Goal: Task Accomplishment & Management: Complete application form

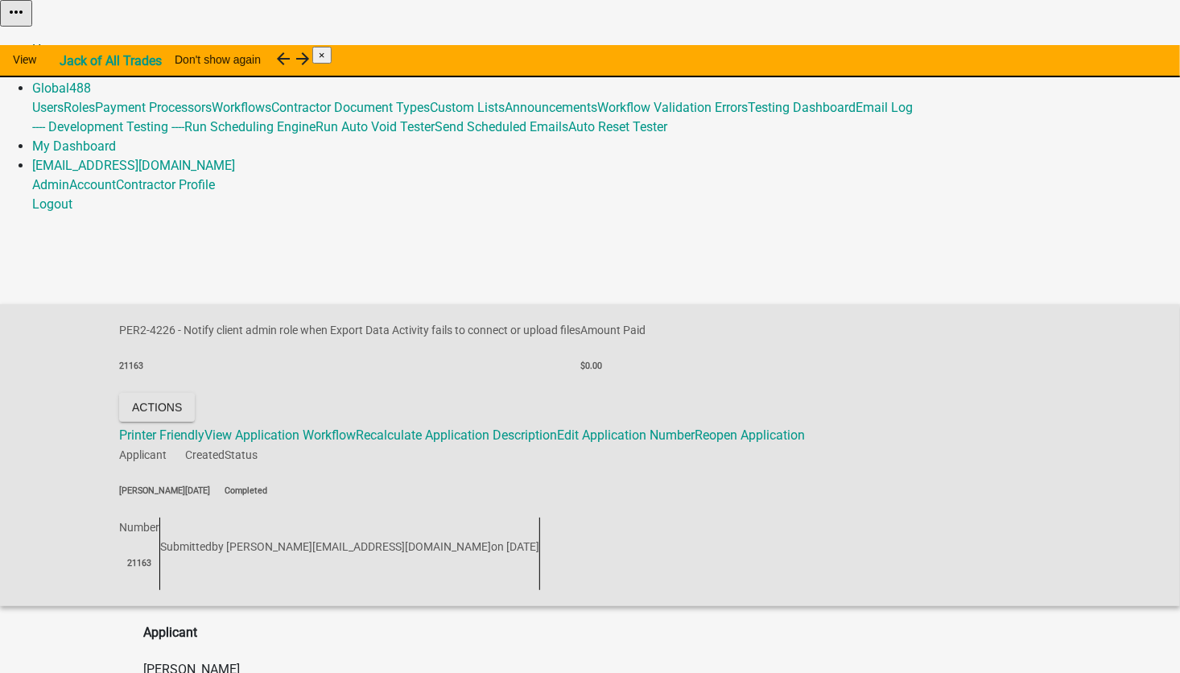
click at [66, 42] on link "Home" at bounding box center [49, 49] width 34 height 15
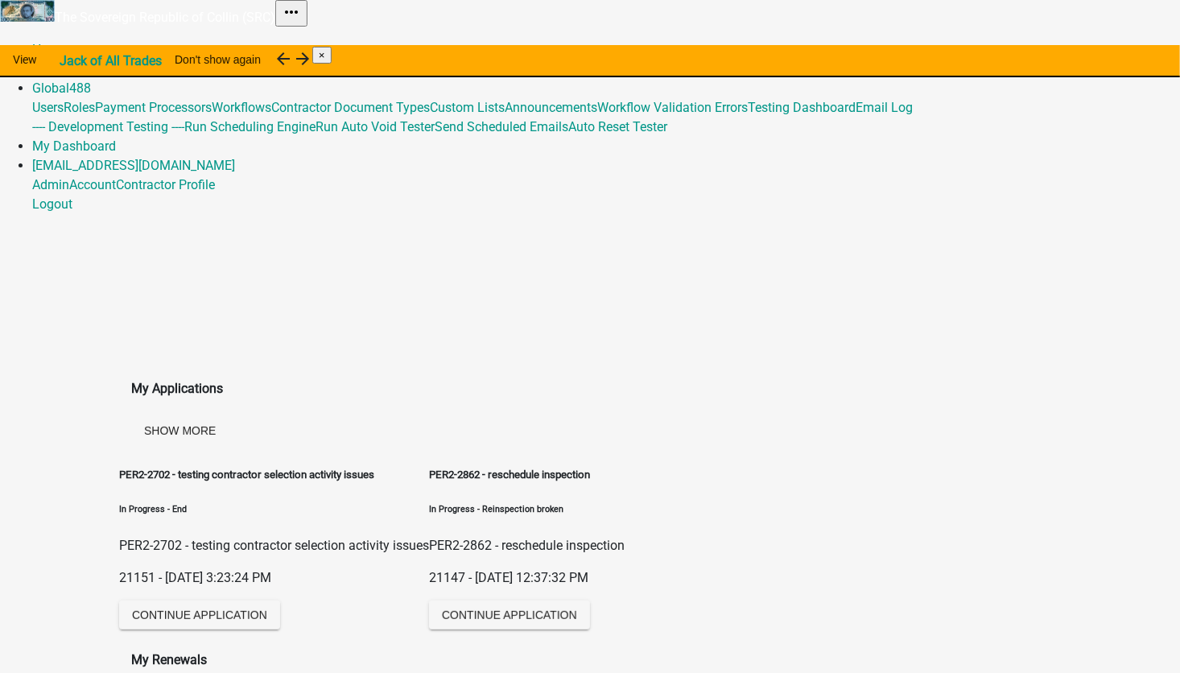
click at [69, 61] on link "Admin" at bounding box center [50, 68] width 37 height 15
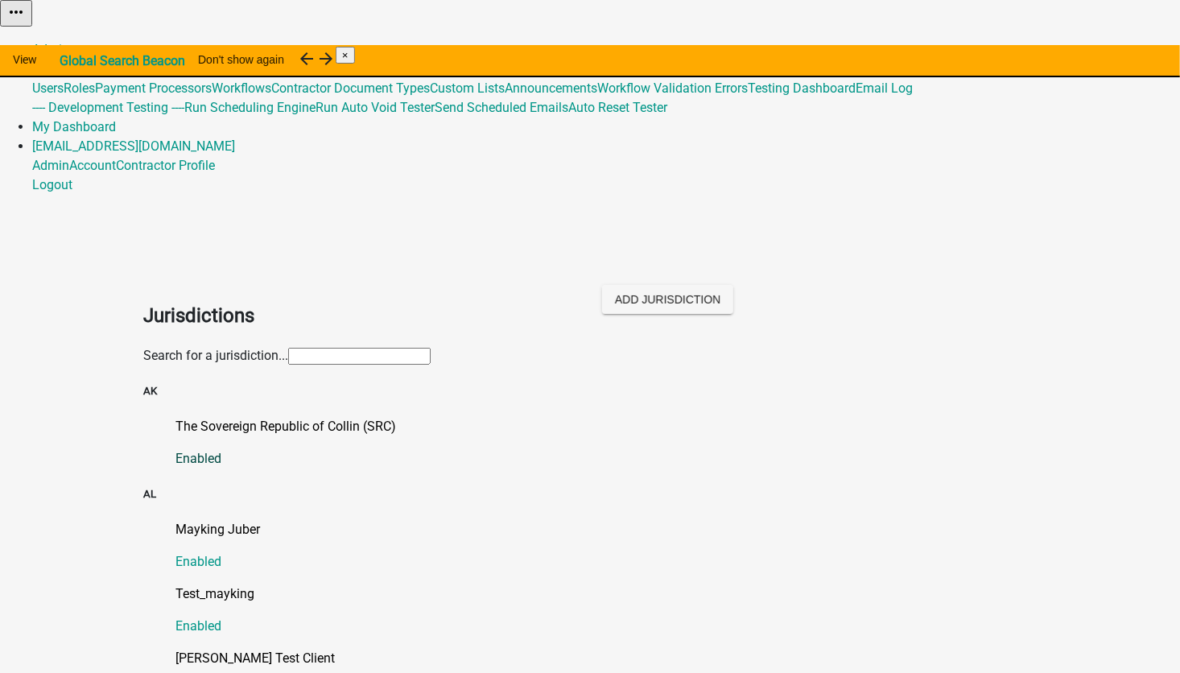
click at [248, 417] on p "The Sovereign Republic of Collin (SRC)" at bounding box center [605, 426] width 861 height 19
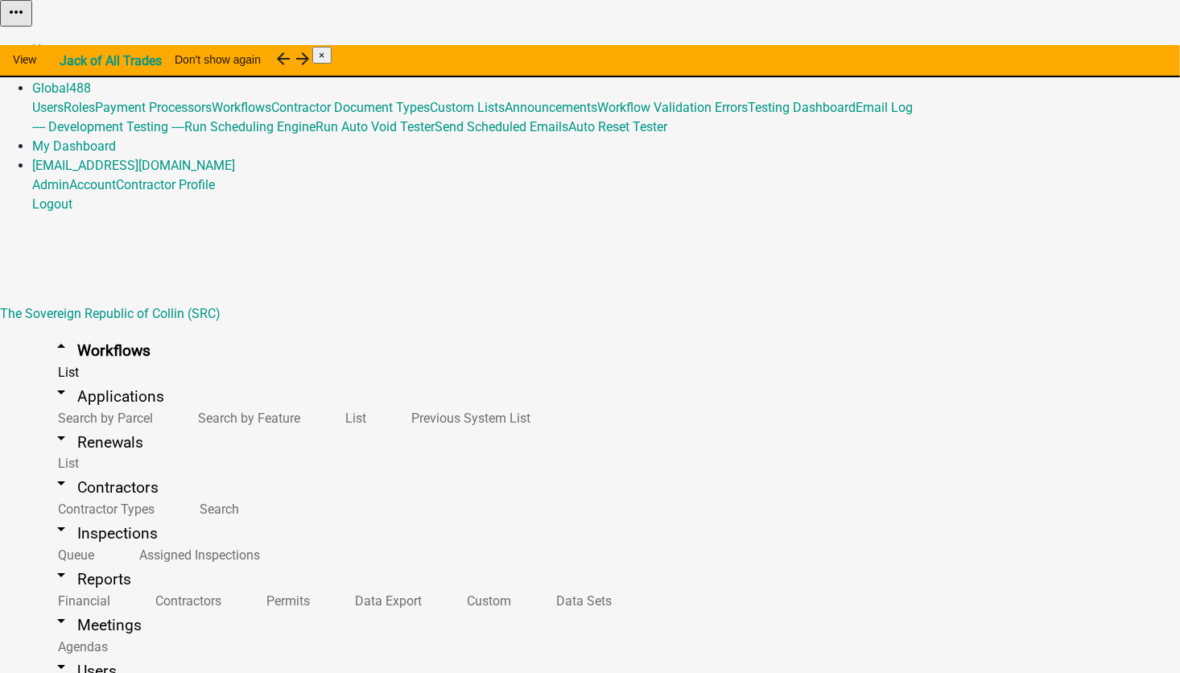
scroll to position [10446, 0]
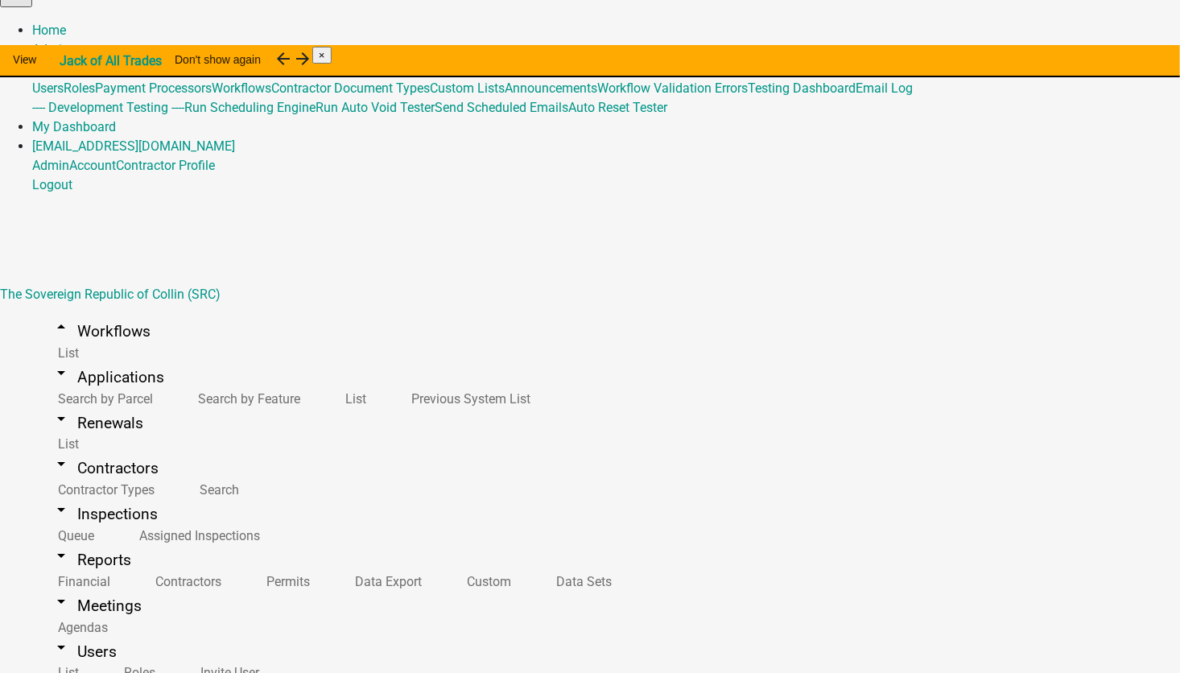
scroll to position [620, 0]
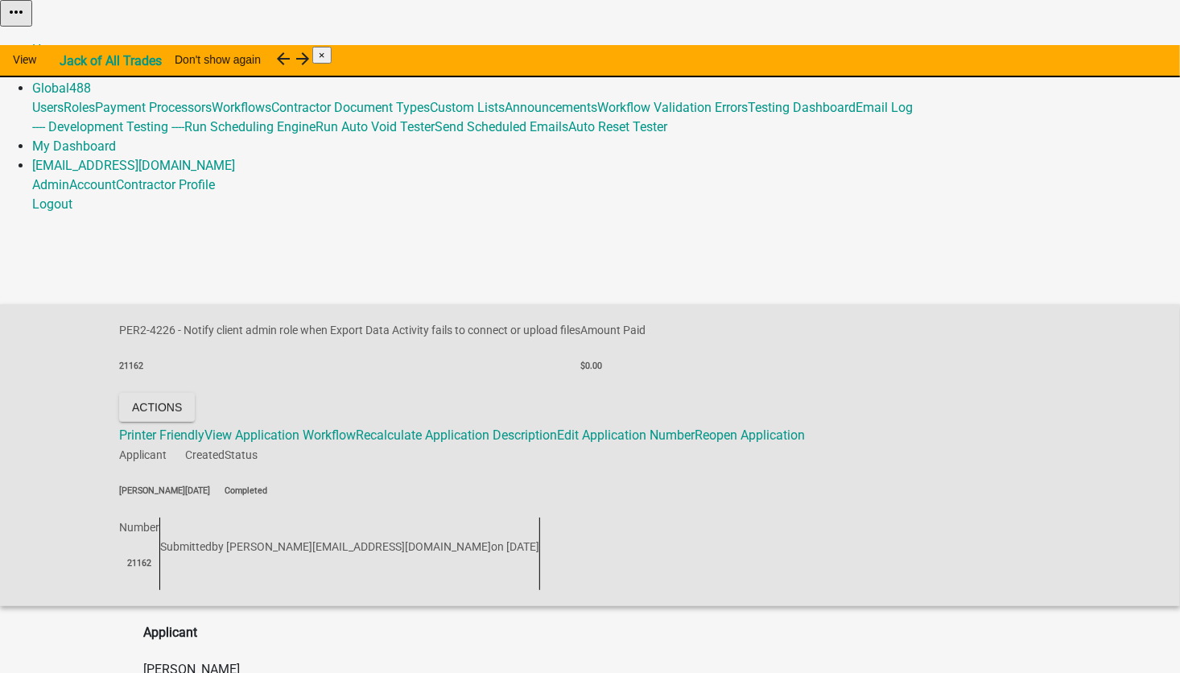
click at [69, 61] on link "Admin" at bounding box center [50, 68] width 37 height 15
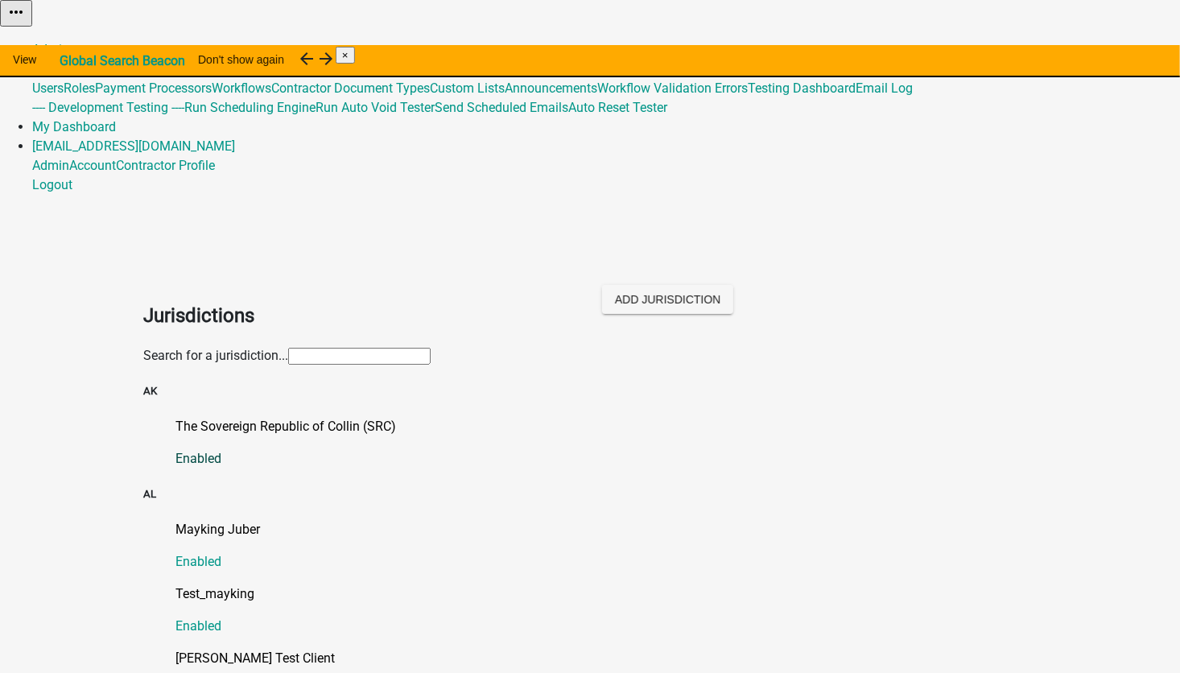
click at [236, 417] on p "The Sovereign Republic of Collin (SRC)" at bounding box center [605, 426] width 861 height 19
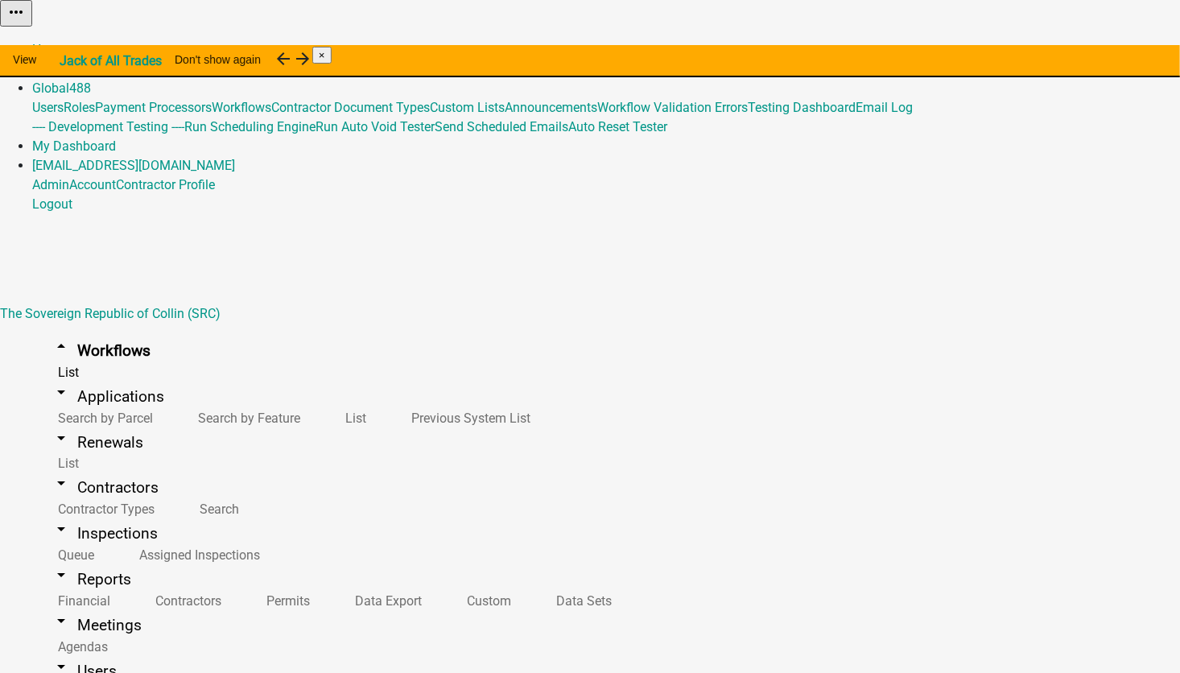
scroll to position [10446, 0]
click at [1090, 49] on button "Start Application" at bounding box center [1135, 40] width 90 height 17
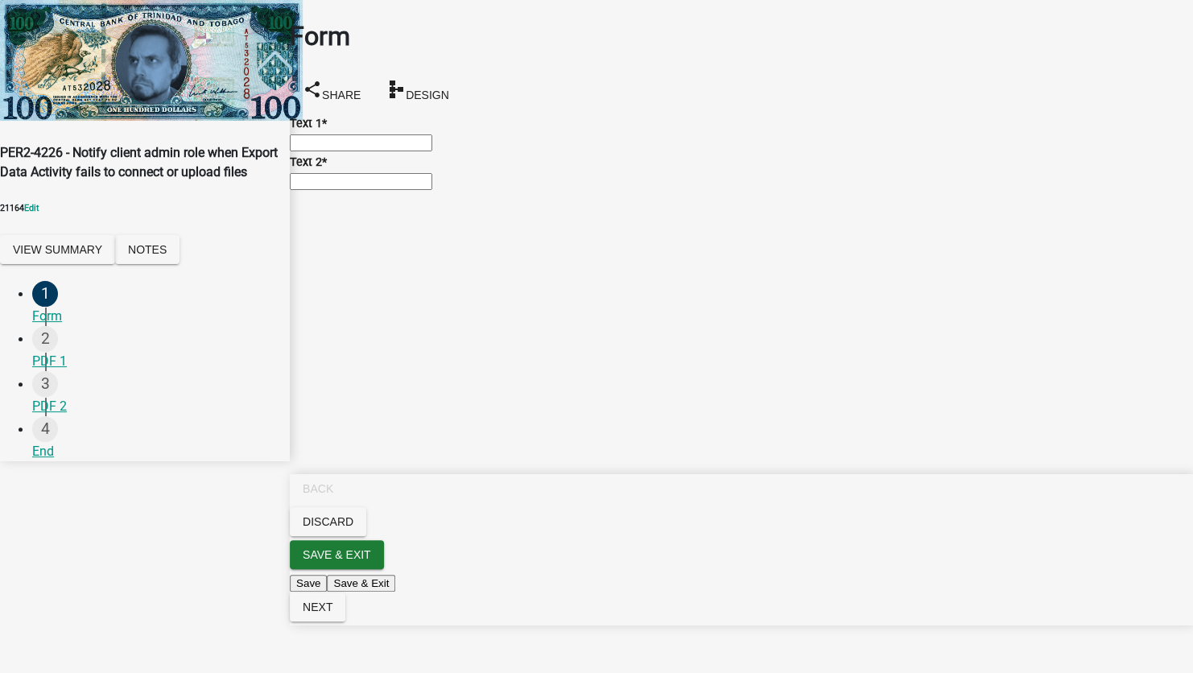
click at [402, 146] on input "Text 1 *" at bounding box center [361, 142] width 142 height 17
type input "2 Rowan, IA 50470-7513"
type input "random things 2"
drag, startPoint x: 317, startPoint y: 150, endPoint x: 291, endPoint y: 155, distance: 27.0
click at [291, 155] on div "Form share Share schema Design Text 1 * 2 Rowan, IA 50470-7513 Text 2 * random …" at bounding box center [741, 95] width 903 height 191
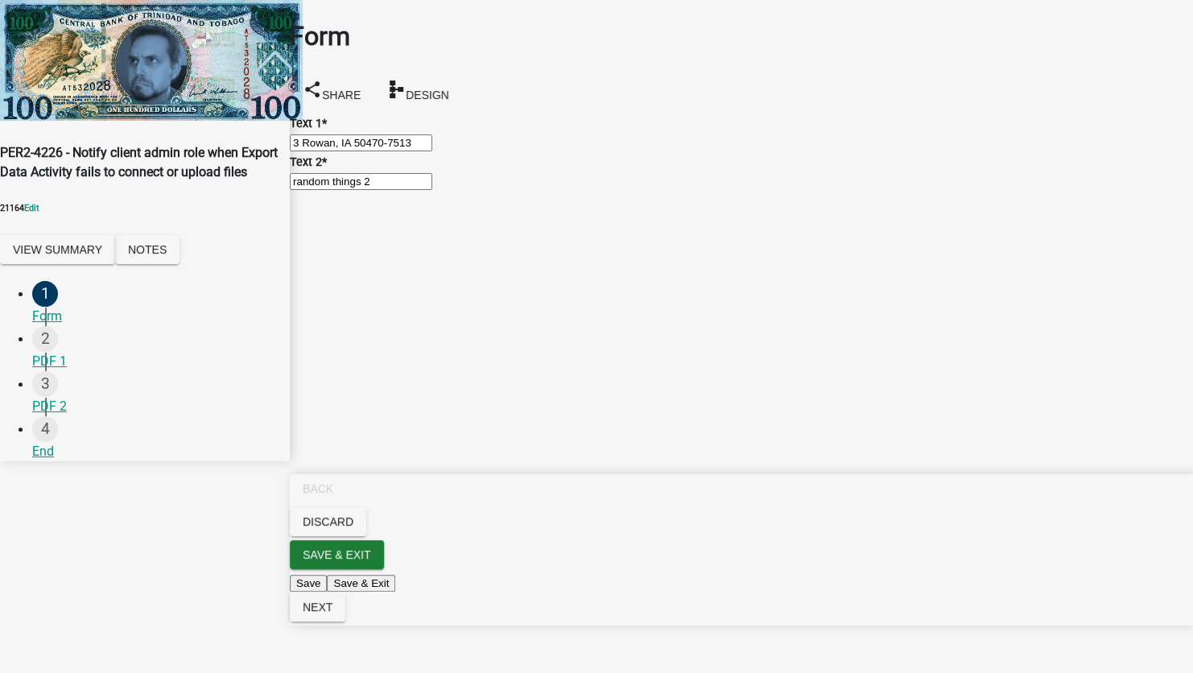
type input "3 Rowan, IA 50470-7513"
click at [404, 190] on input "random things 2" at bounding box center [361, 181] width 142 height 17
type input "random things 3"
click at [332, 613] on span "Next" at bounding box center [318, 606] width 30 height 13
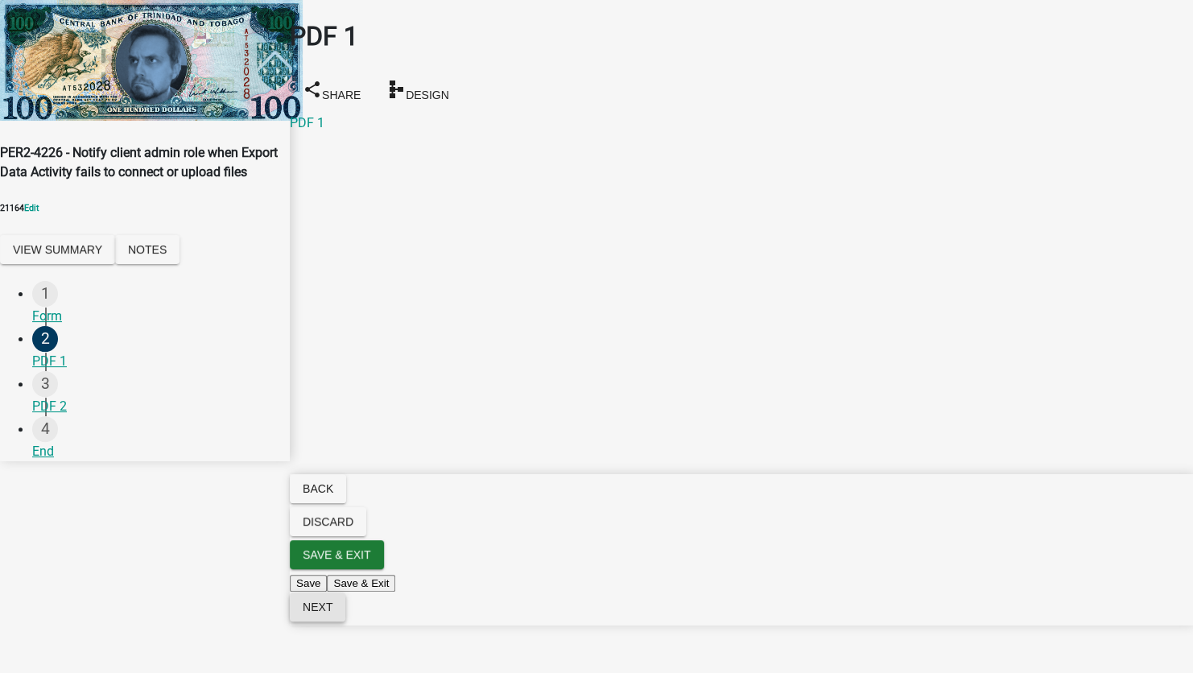
click at [345, 621] on button "Next" at bounding box center [318, 606] width 56 height 29
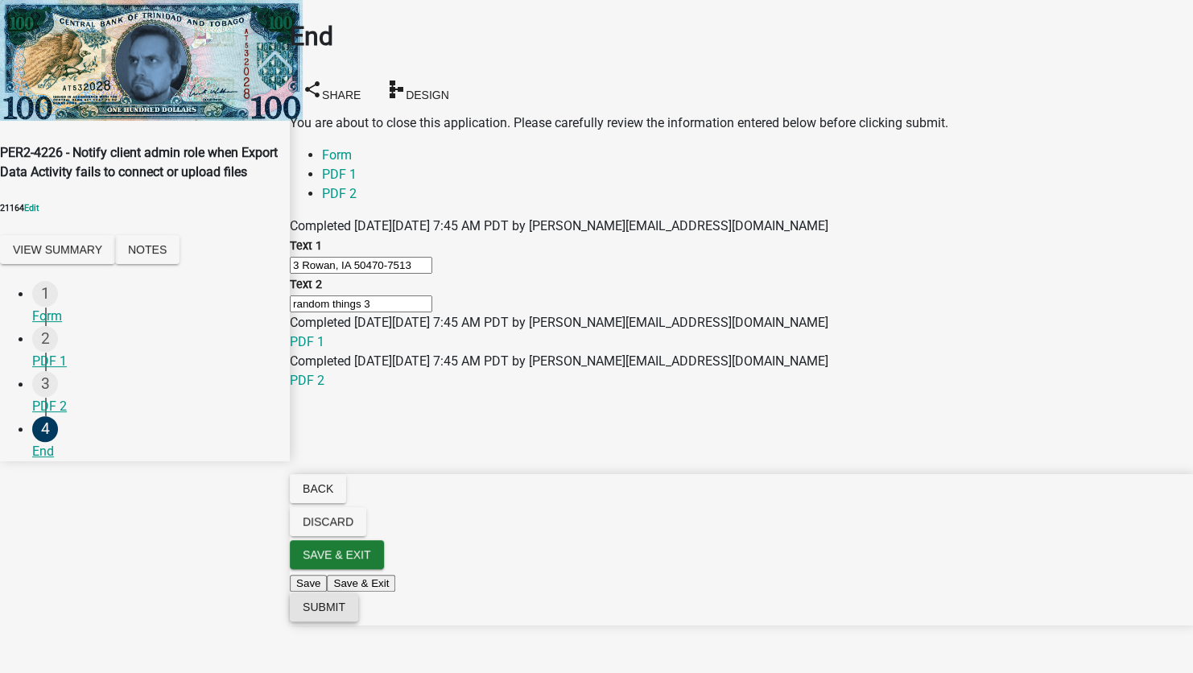
drag, startPoint x: 1120, startPoint y: 657, endPoint x: 873, endPoint y: 585, distance: 257.3
click at [345, 613] on span "Submit" at bounding box center [324, 606] width 43 height 13
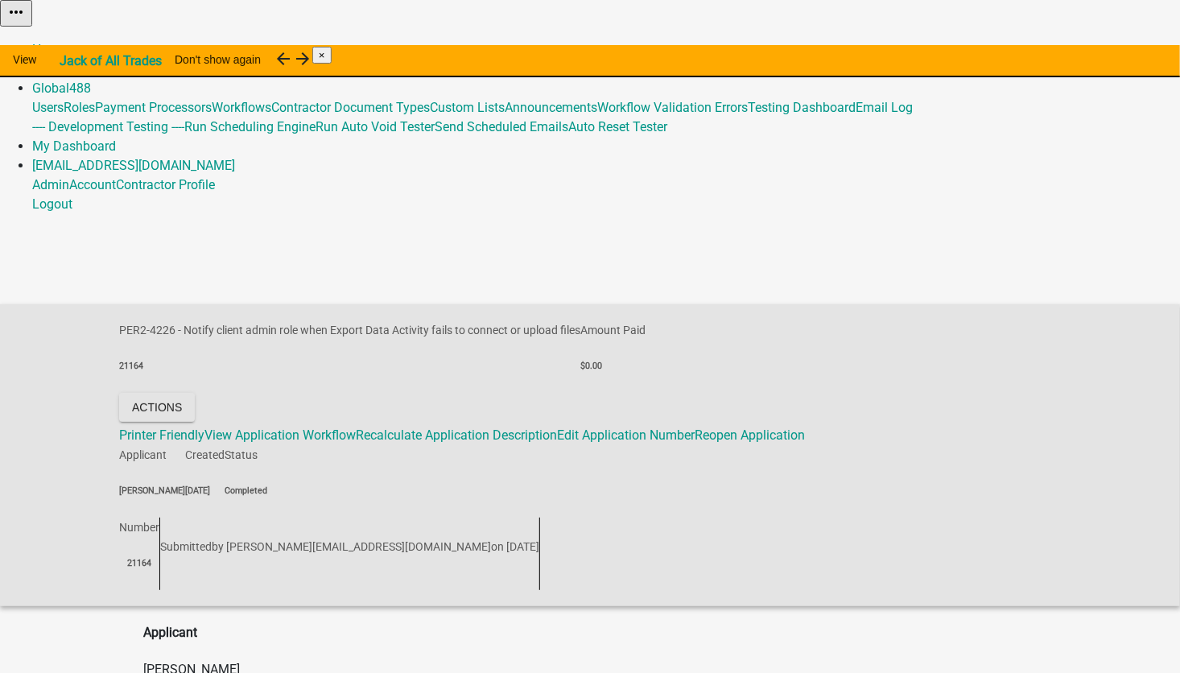
click at [69, 61] on link "Admin" at bounding box center [50, 68] width 37 height 15
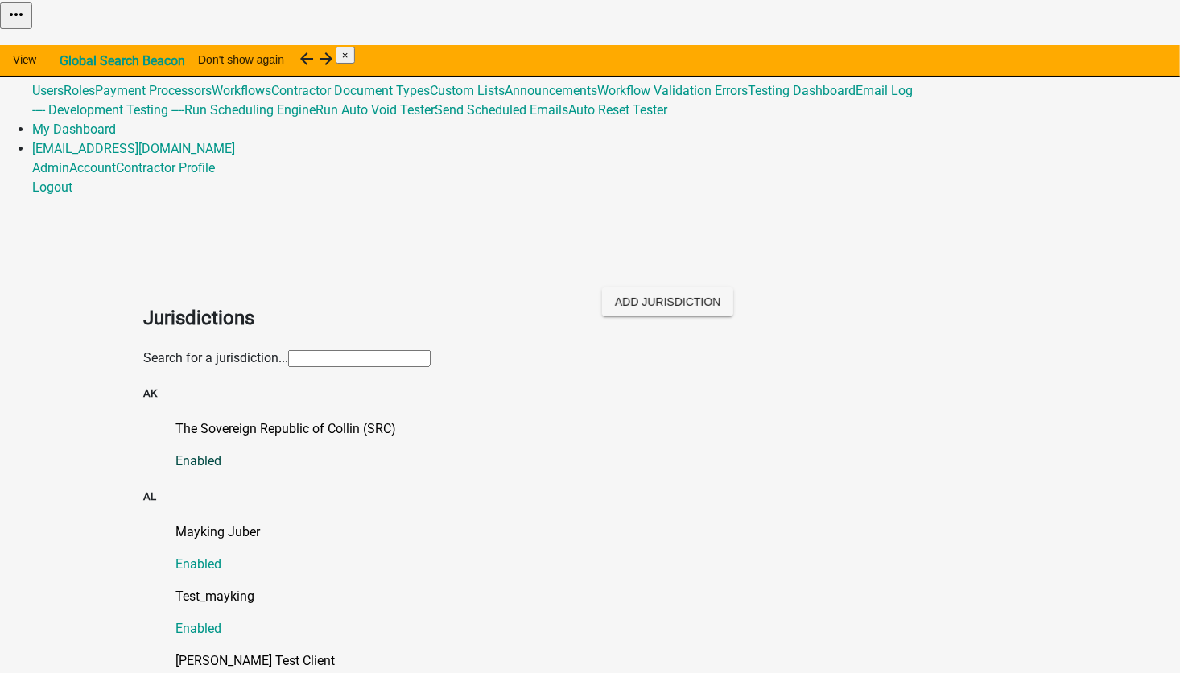
click at [233, 419] on p "The Sovereign Republic of Collin (SRC)" at bounding box center [605, 428] width 861 height 19
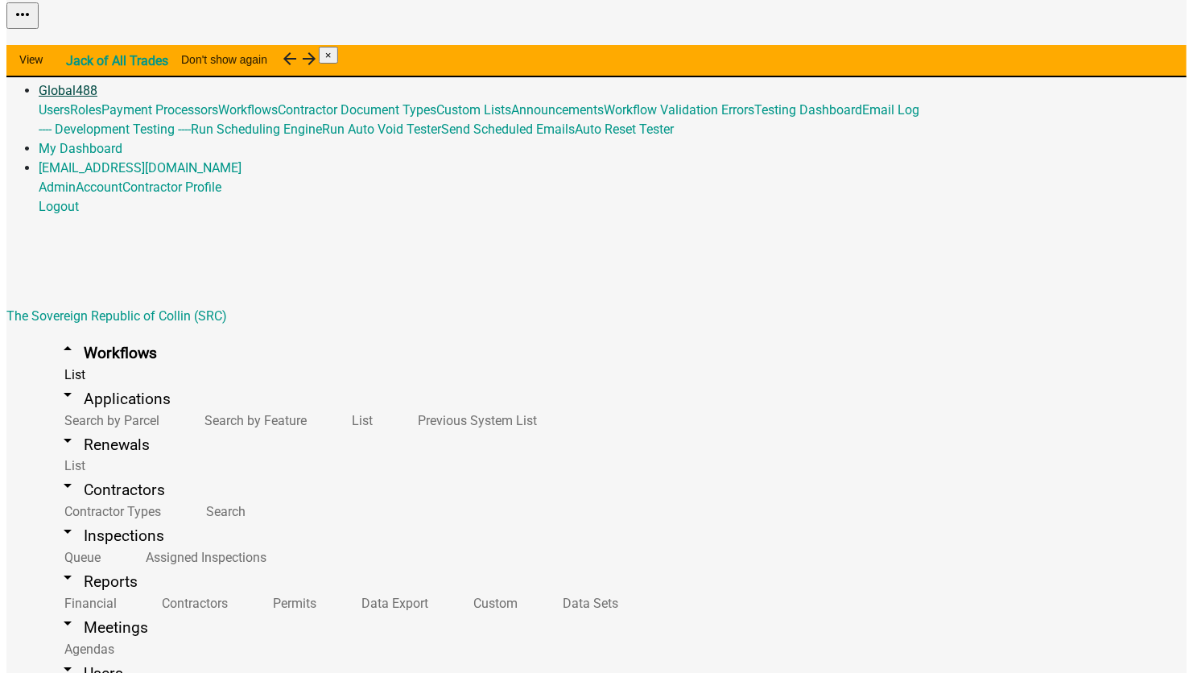
scroll to position [10446, 0]
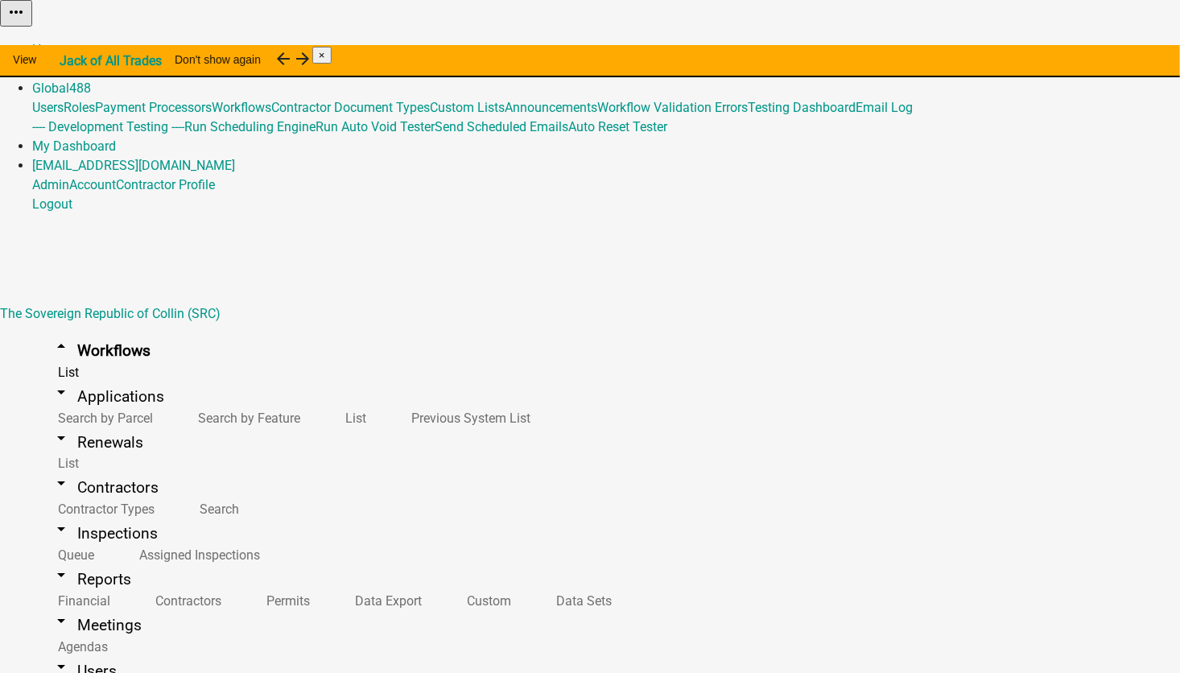
click at [1090, 49] on button "Start Application" at bounding box center [1135, 40] width 90 height 17
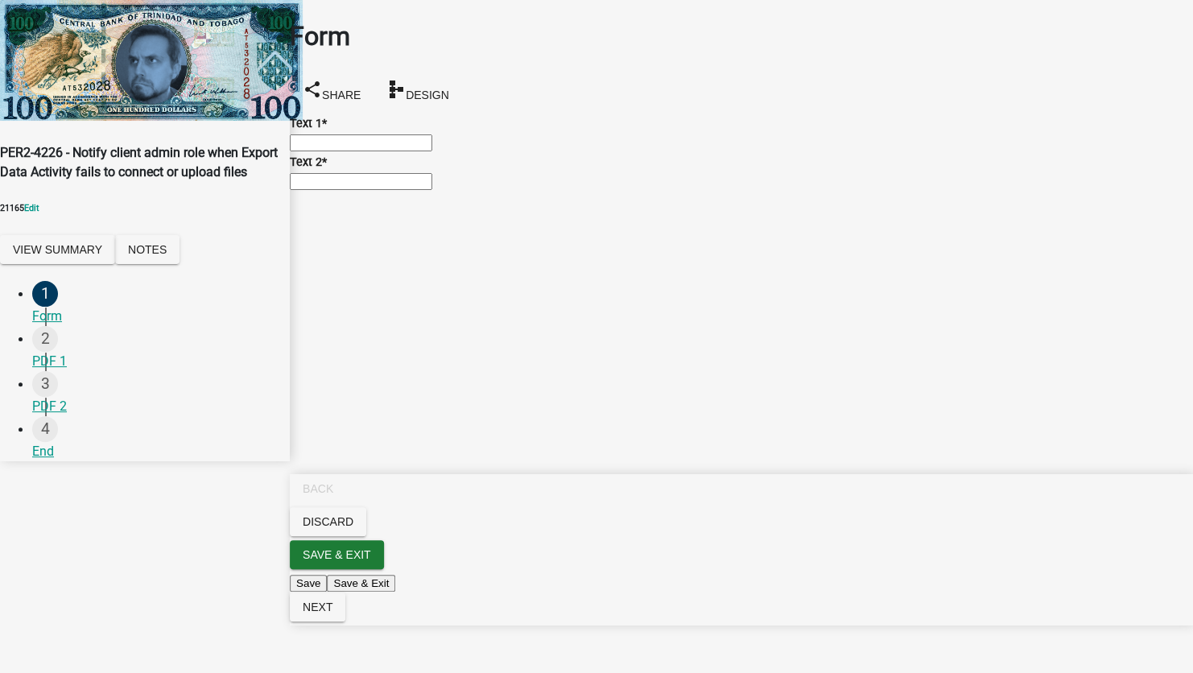
click at [361, 151] on input "Text 1 *" at bounding box center [361, 142] width 142 height 17
type input "3 Rowan, IA 50470-7513"
type input "random things 3"
drag, startPoint x: 309, startPoint y: 151, endPoint x: 318, endPoint y: 152, distance: 8.9
click at [318, 151] on input "3 Rowan, IA 50470-7513" at bounding box center [361, 142] width 142 height 17
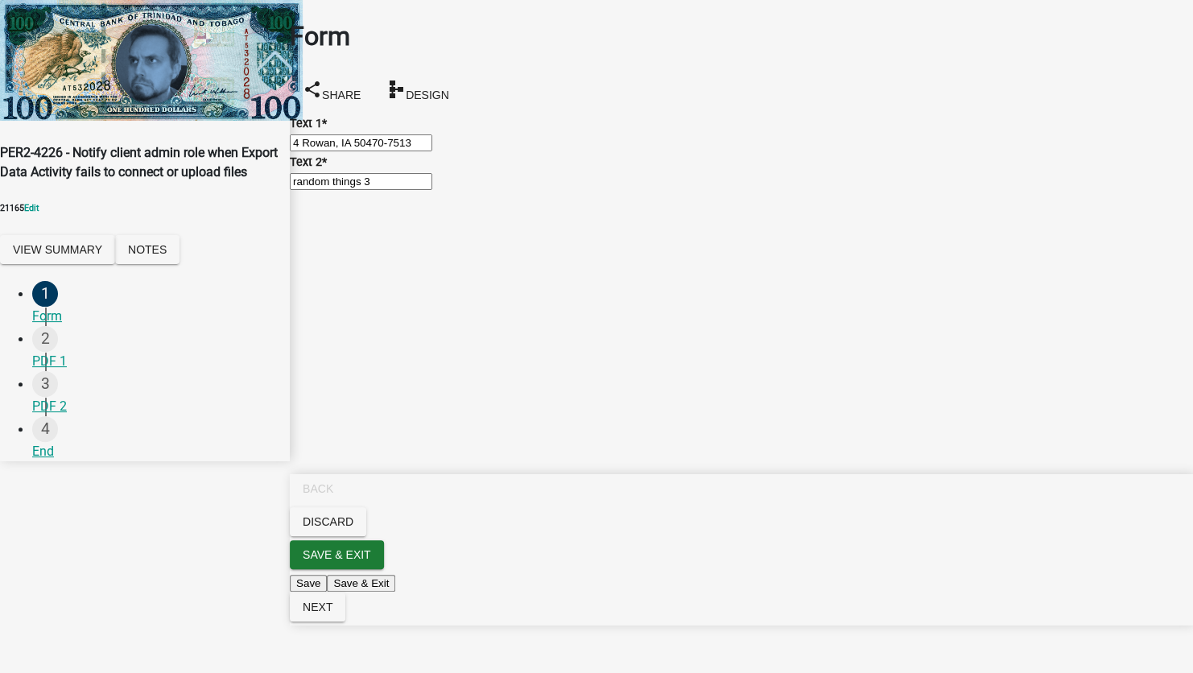
type input "4 Rowan, IA 50470-7513"
click at [396, 190] on input "random things 3" at bounding box center [361, 181] width 142 height 17
type input "random things 4"
click at [332, 613] on span "Next" at bounding box center [318, 606] width 30 height 13
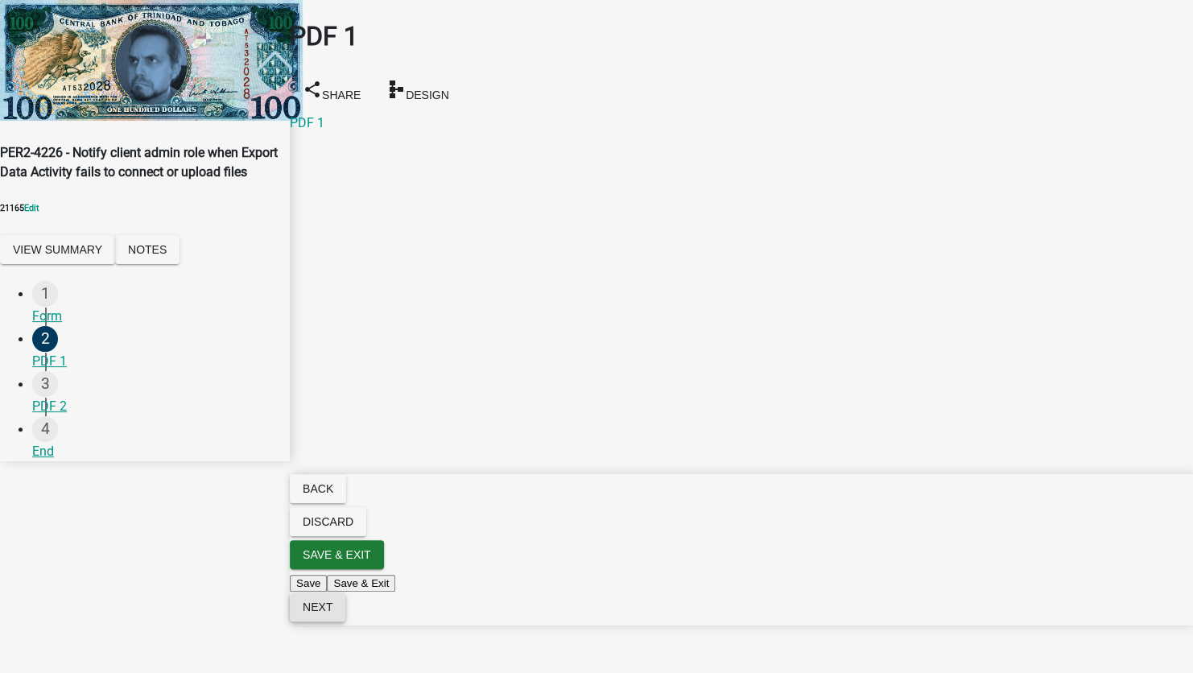
click at [345, 621] on button "Next" at bounding box center [318, 606] width 56 height 29
click at [332, 613] on span "Next" at bounding box center [318, 606] width 30 height 13
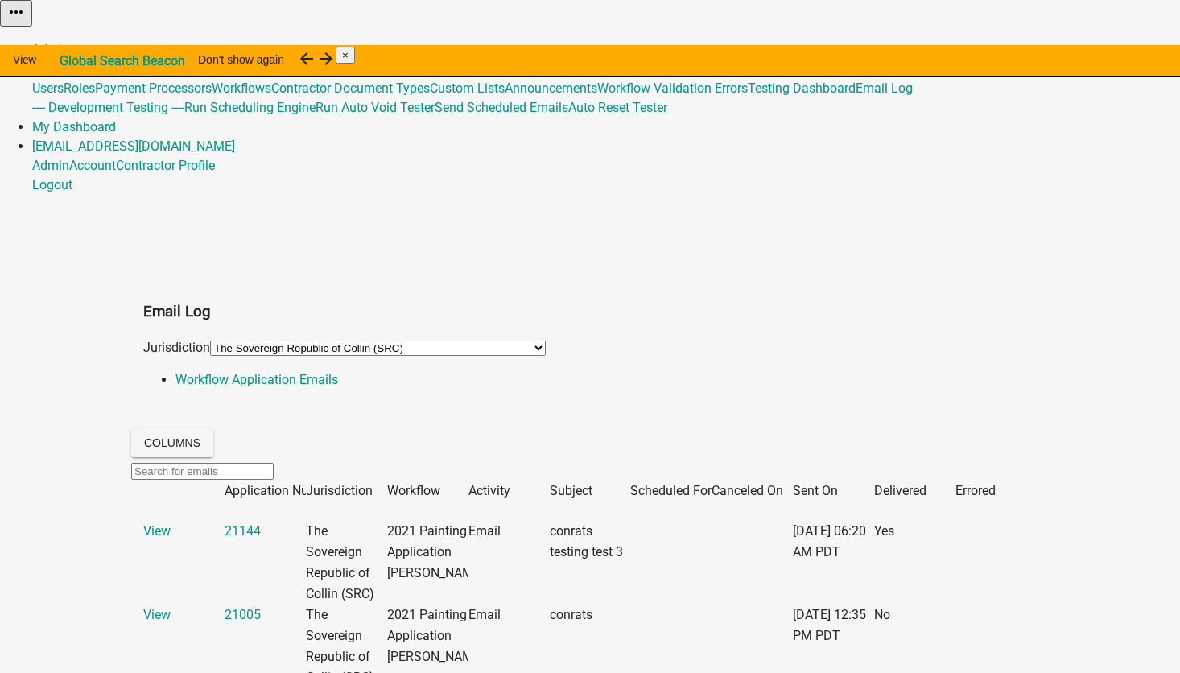
select select "108: fe58b70b-8e88-4f60-b842-2b1dc41abbdb"
click at [91, 61] on link "Global 488" at bounding box center [61, 68] width 59 height 15
click at [856, 96] on link "Email Log" at bounding box center [884, 87] width 57 height 15
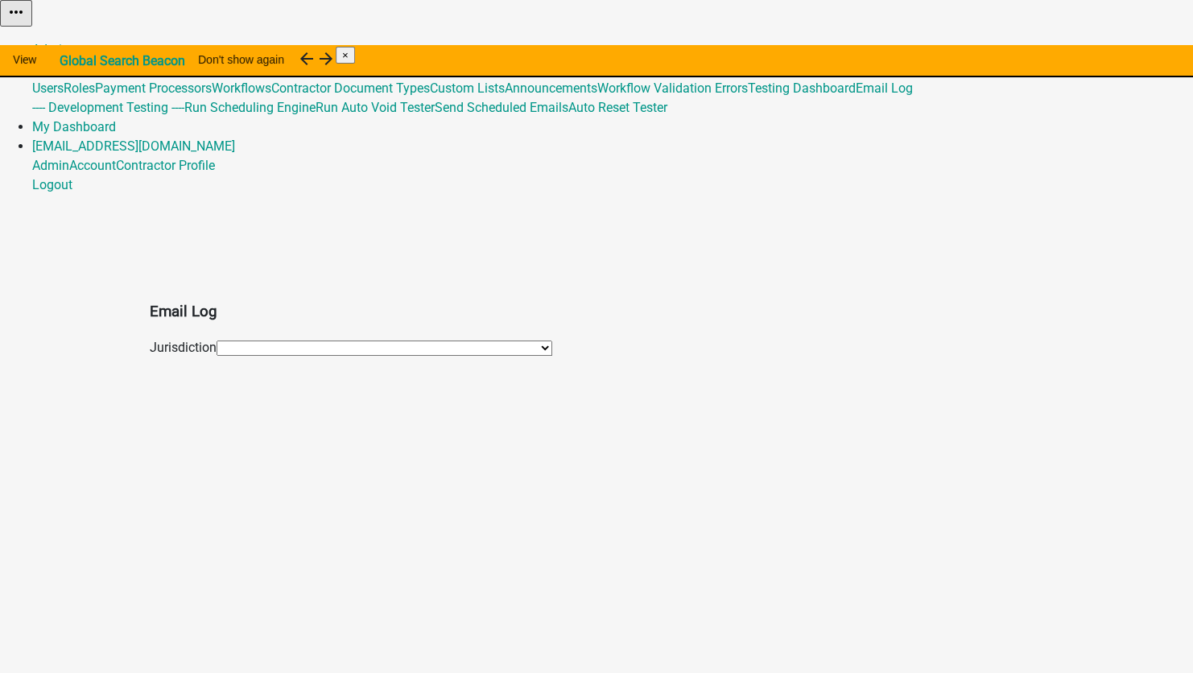
click at [291, 340] on select "*DEARBORN COUNTY, INDIANA (Migrated) 060 Duncan - Huntington Aiken County, Sout…" at bounding box center [385, 347] width 336 height 15
select select "108: fe58b70b-8e88-4f60-b842-2b1dc41abbdb"
click at [217, 340] on select "*DEARBORN COUNTY, INDIANA (Migrated) 060 Duncan - Huntington Aiken County, Sout…" at bounding box center [385, 347] width 336 height 15
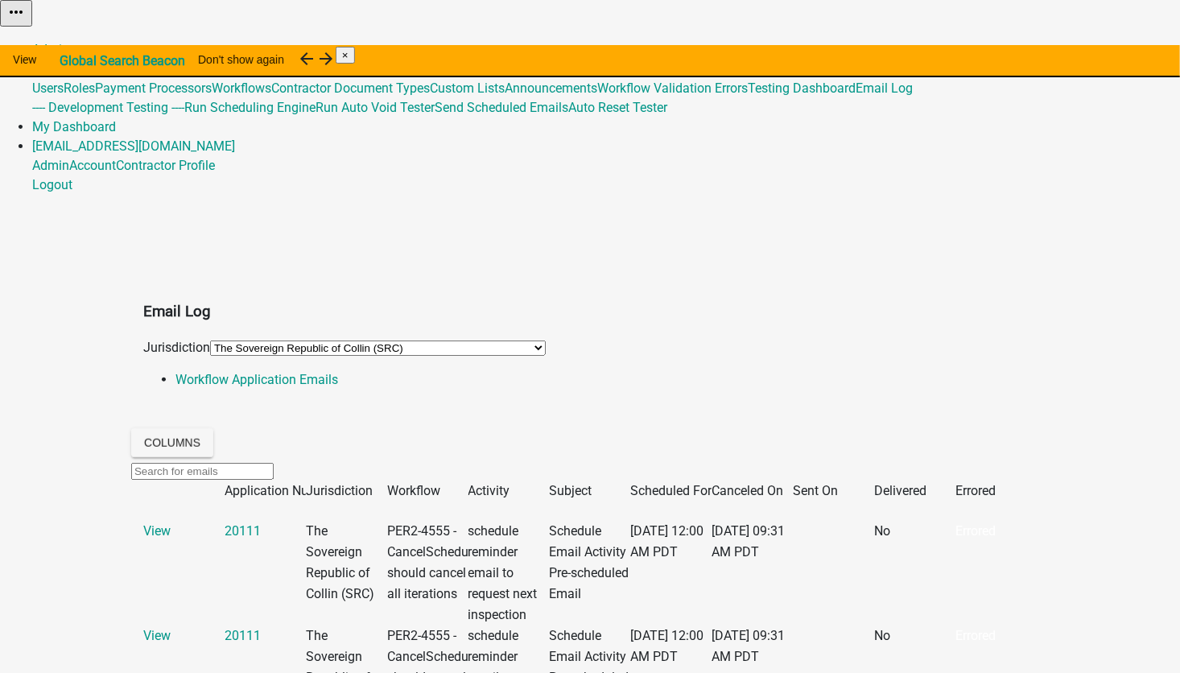
click at [754, 483] on span "Canceled On" at bounding box center [748, 490] width 72 height 15
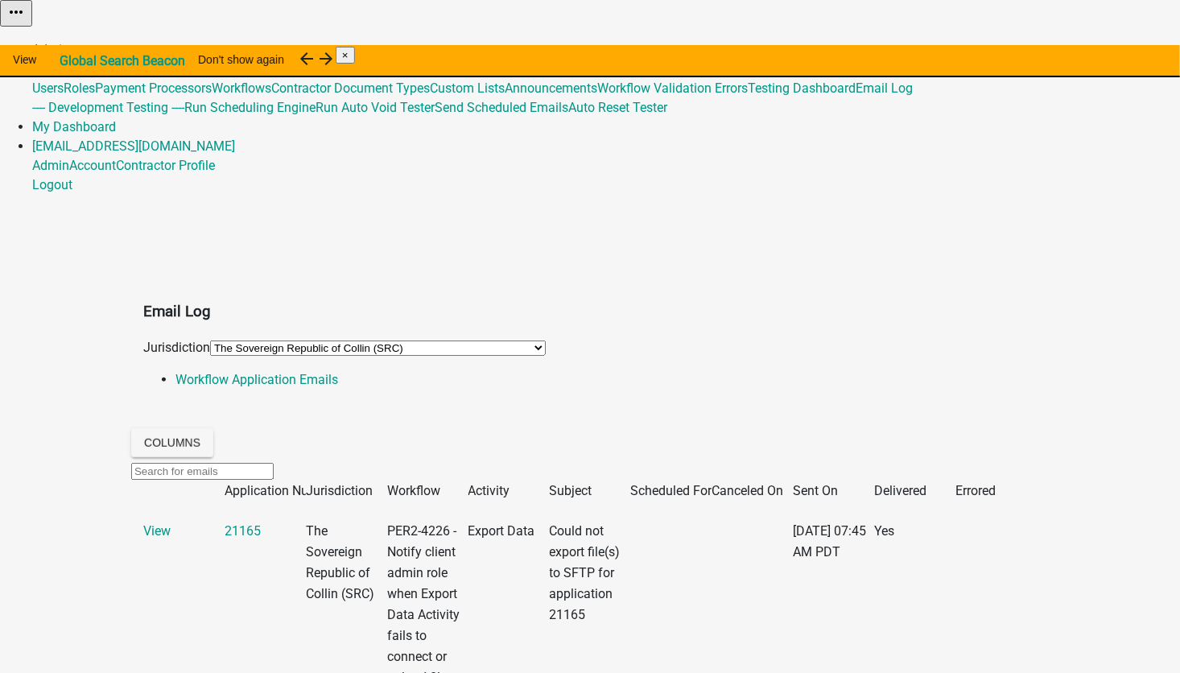
click at [838, 483] on span "Sent On" at bounding box center [815, 490] width 45 height 15
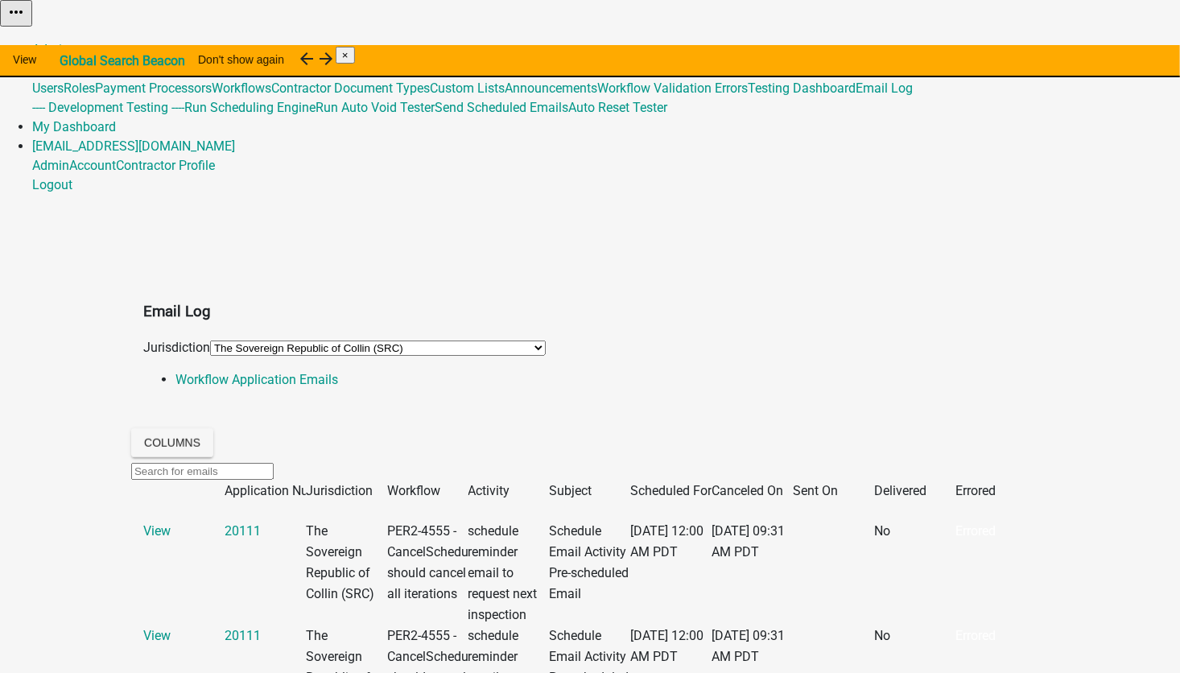
click at [838, 483] on span "Sent On" at bounding box center [815, 490] width 45 height 15
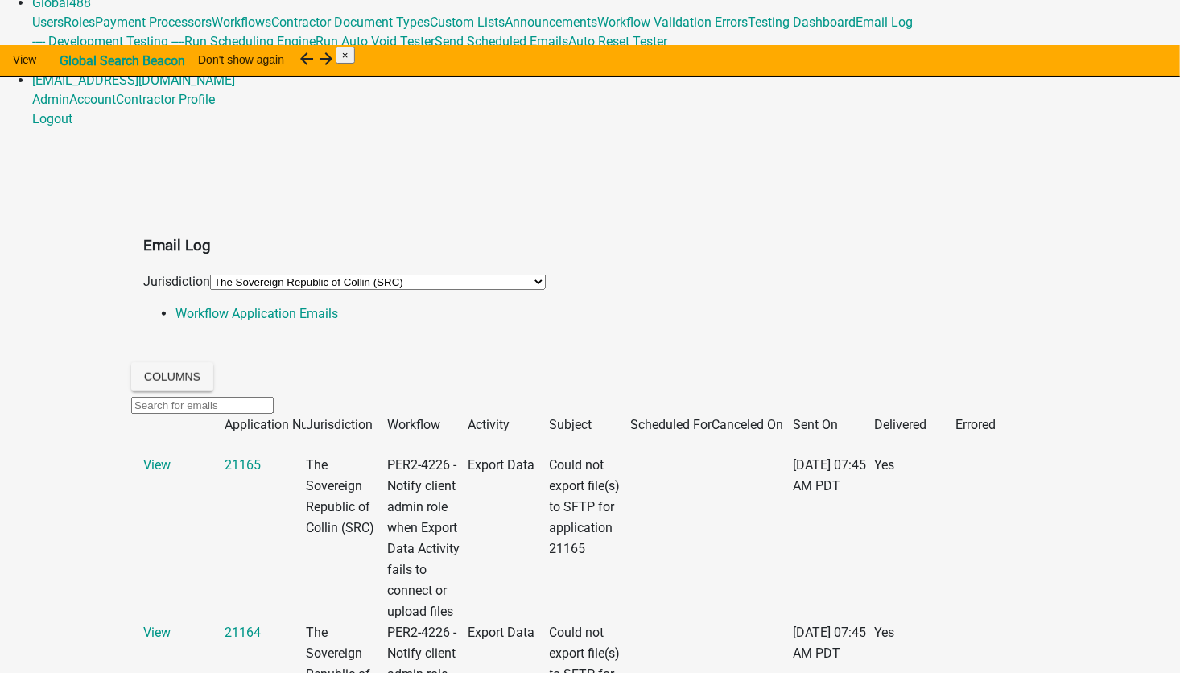
scroll to position [161, 0]
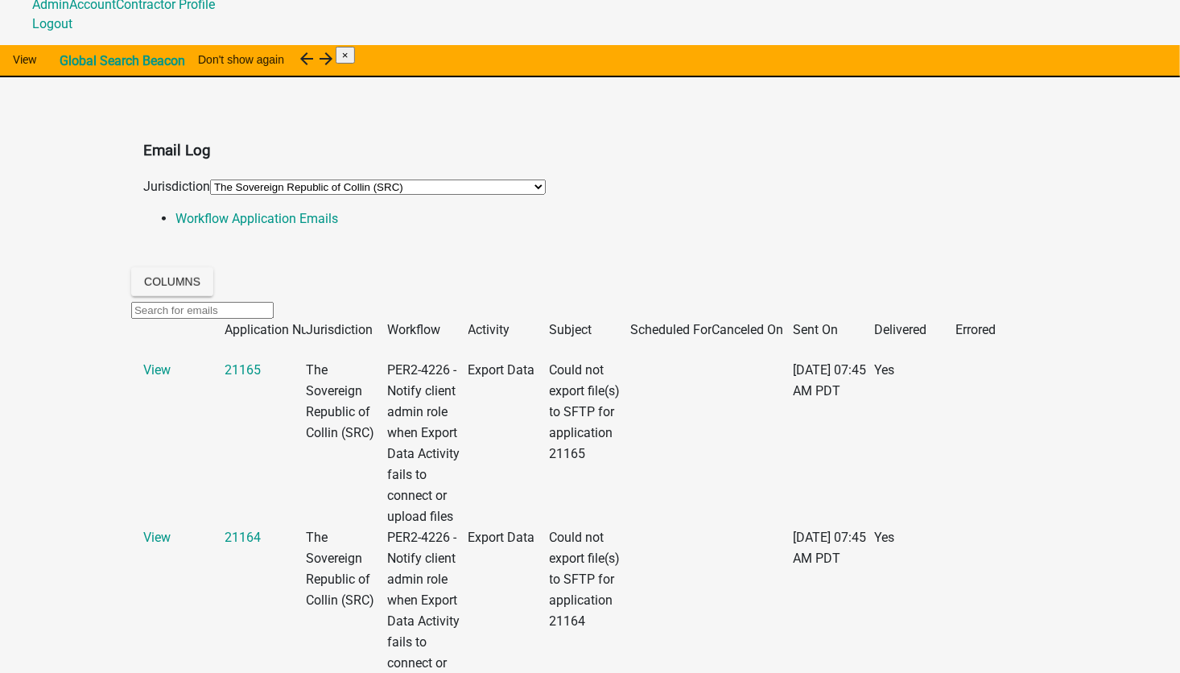
click at [184, 360] on div "View" at bounding box center [183, 370] width 81 height 21
click at [168, 362] on link "View" at bounding box center [156, 369] width 27 height 15
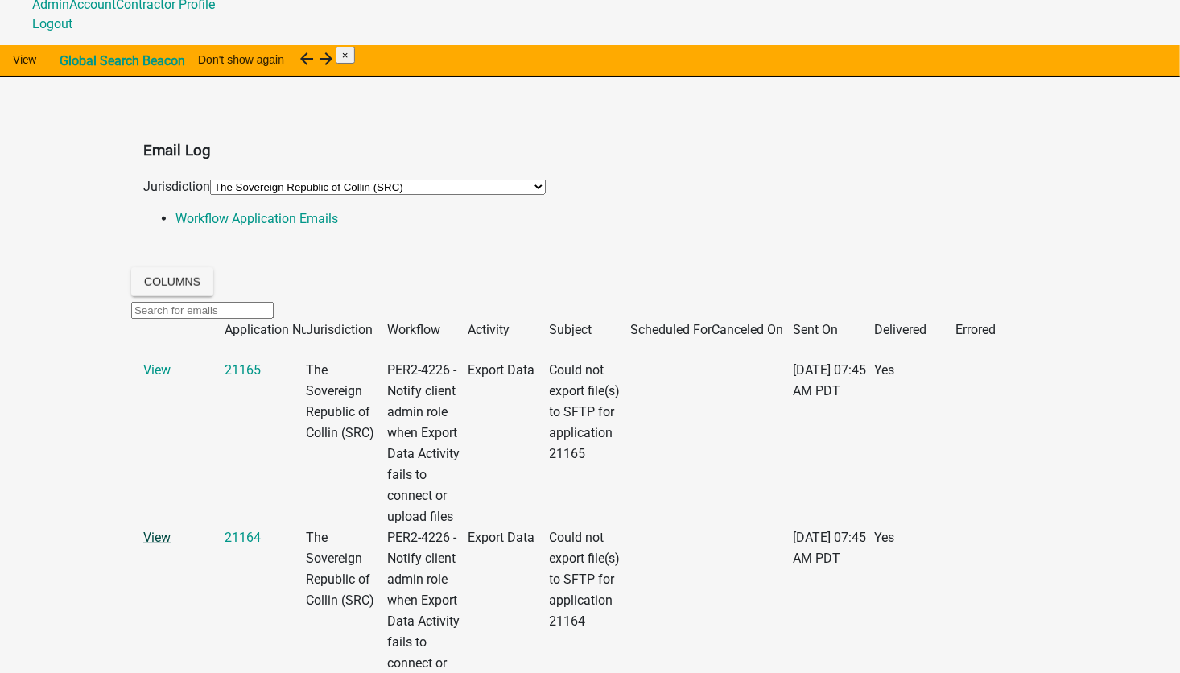
click at [171, 545] on link "View" at bounding box center [156, 537] width 27 height 15
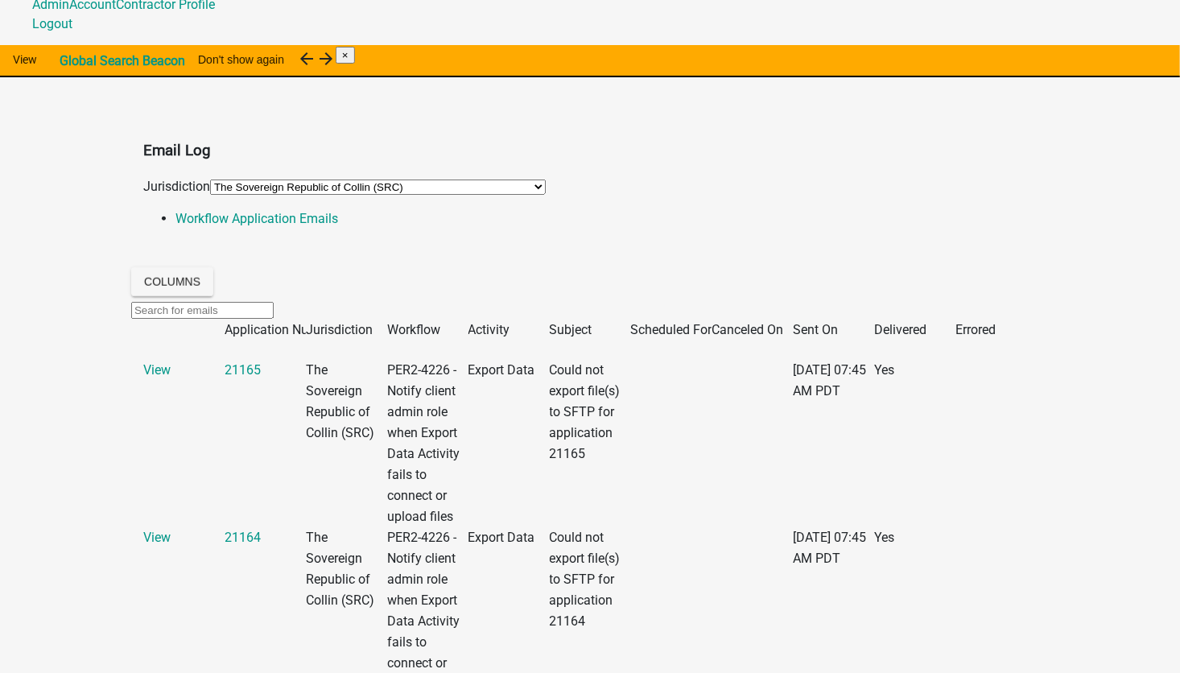
click at [104, 619] on app-global-admin "Toggle drawer menu more_horiz Admin Global 488 Users Roles Payment Processors W…" at bounding box center [590, 676] width 1180 height 1674
click at [166, 362] on link "View" at bounding box center [156, 369] width 27 height 15
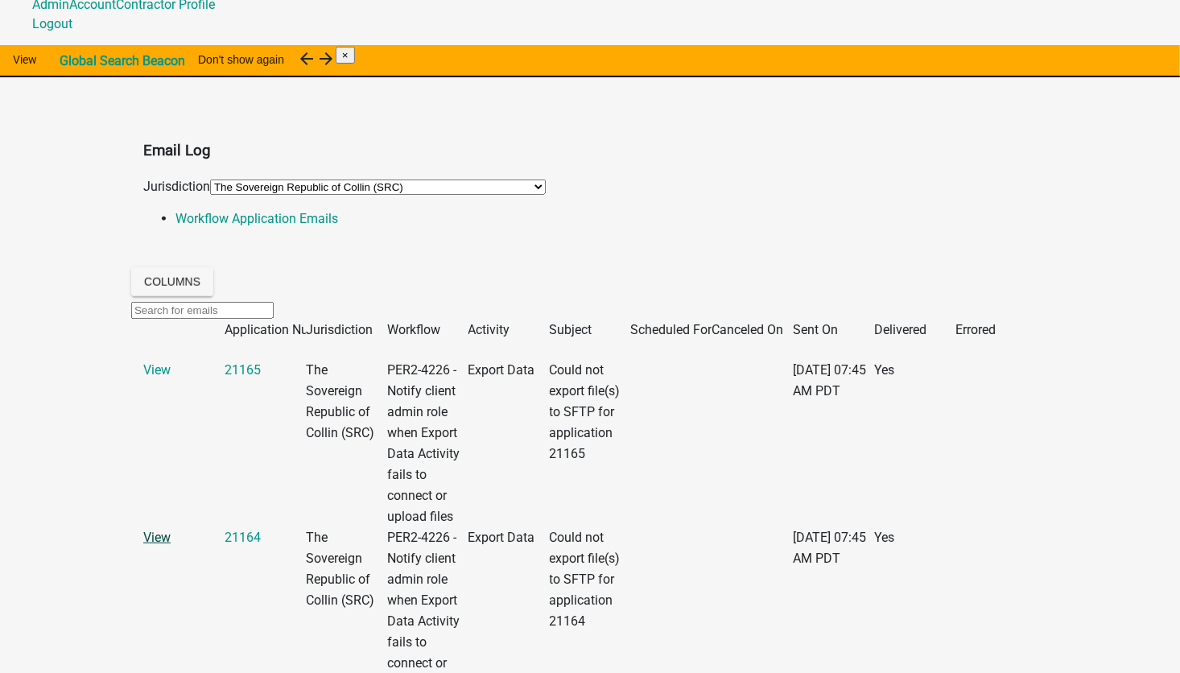
click at [163, 545] on link "View" at bounding box center [156, 537] width 27 height 15
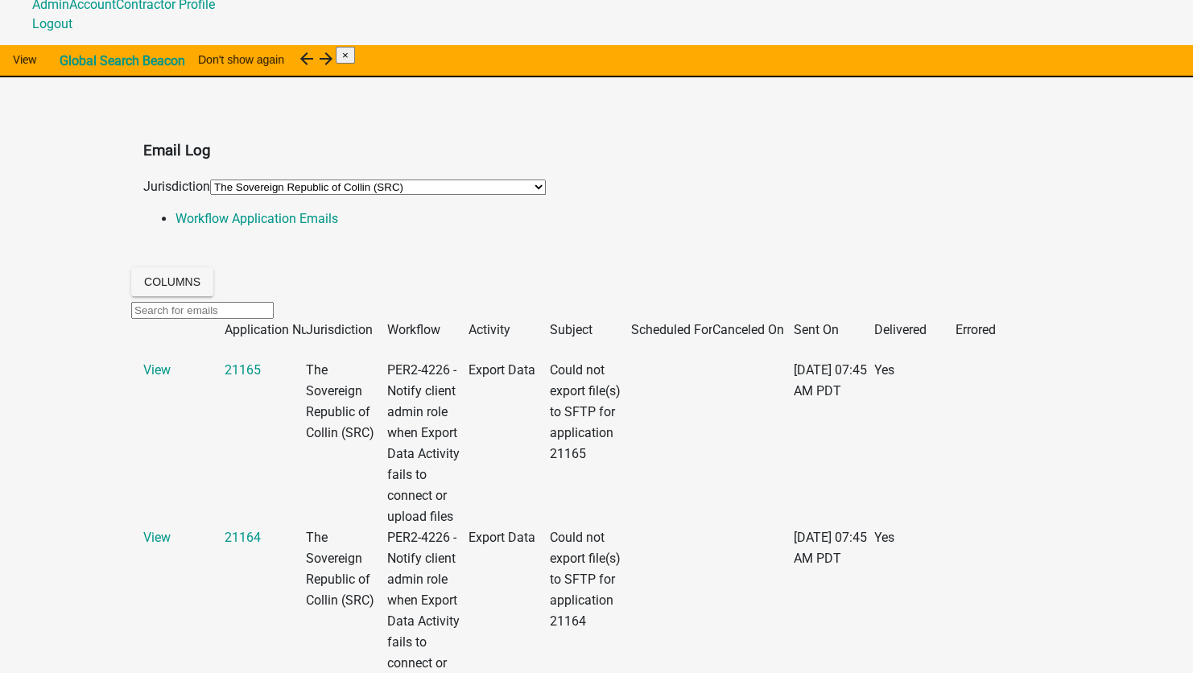
drag, startPoint x: 869, startPoint y: 443, endPoint x: 867, endPoint y: 430, distance: 13.1
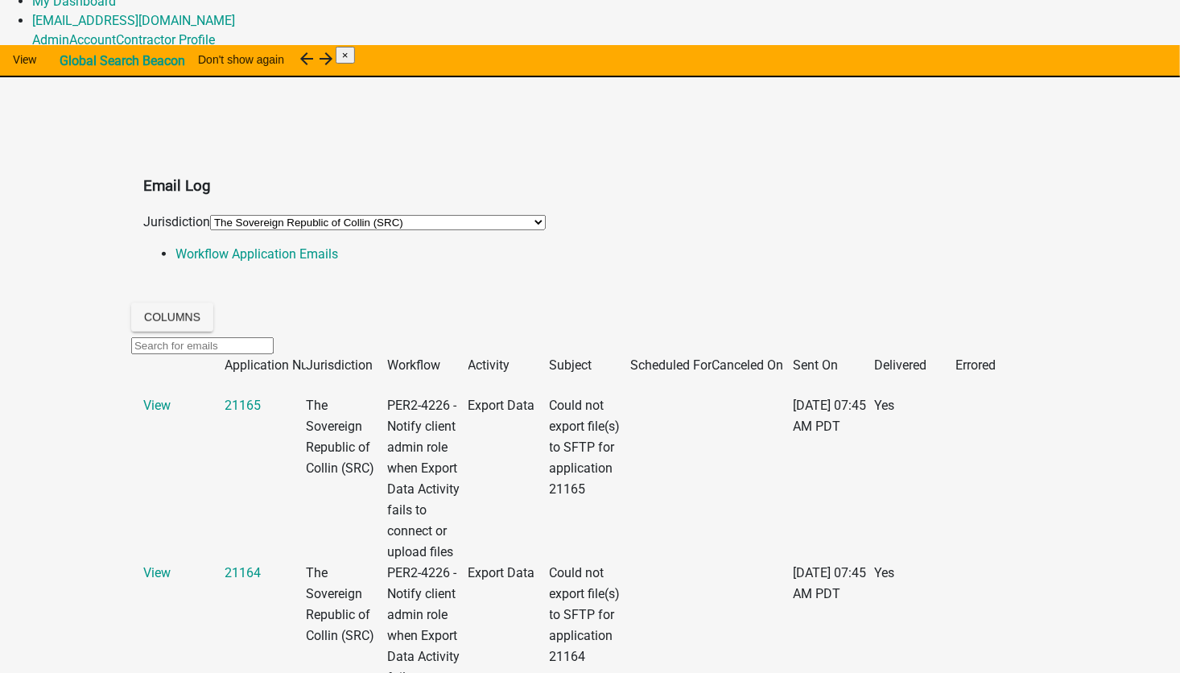
scroll to position [80, 0]
